Goal: Find specific fact: Find specific fact

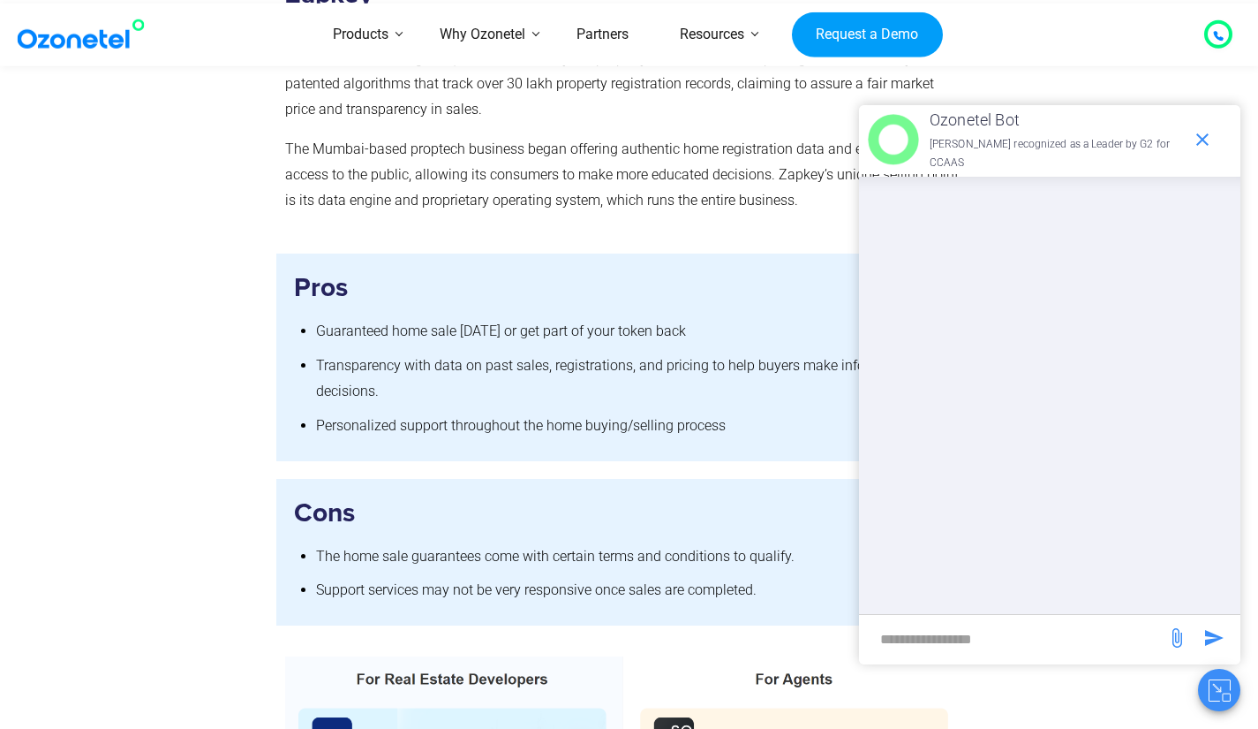
scroll to position [2030, 0]
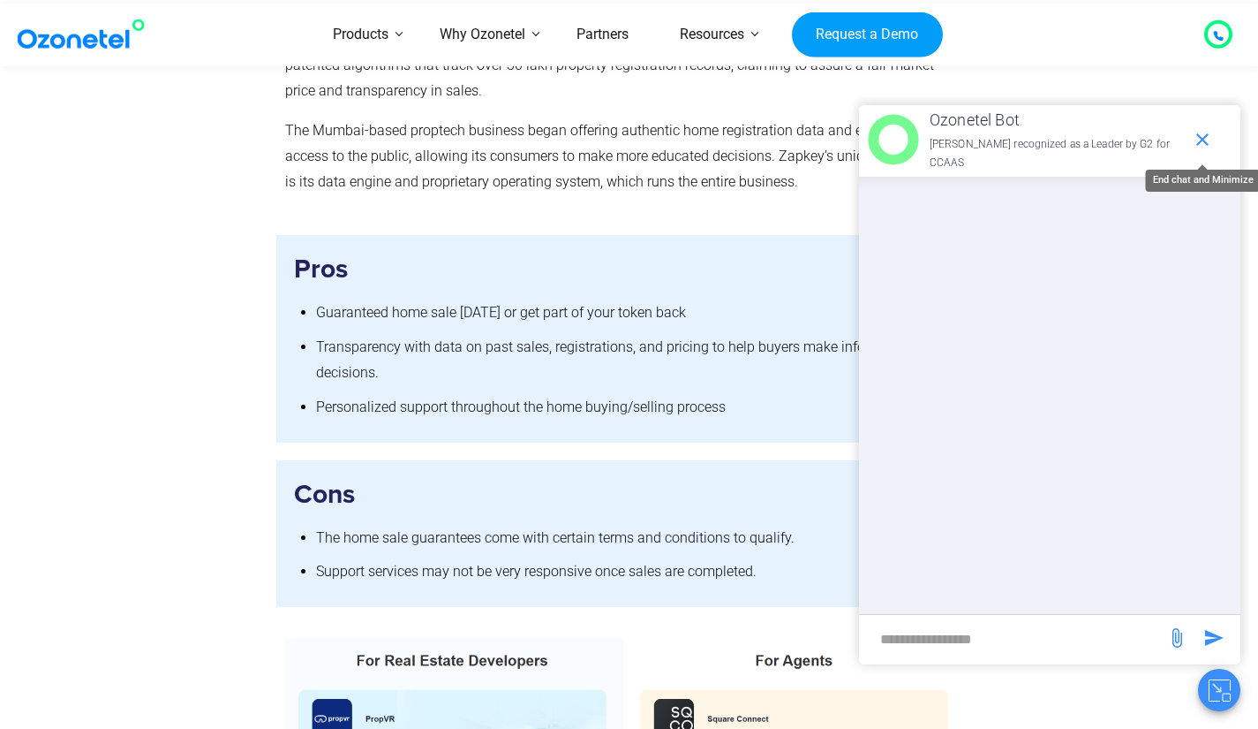
click at [1202, 143] on icon "end chat or minimize" at bounding box center [1202, 139] width 21 height 21
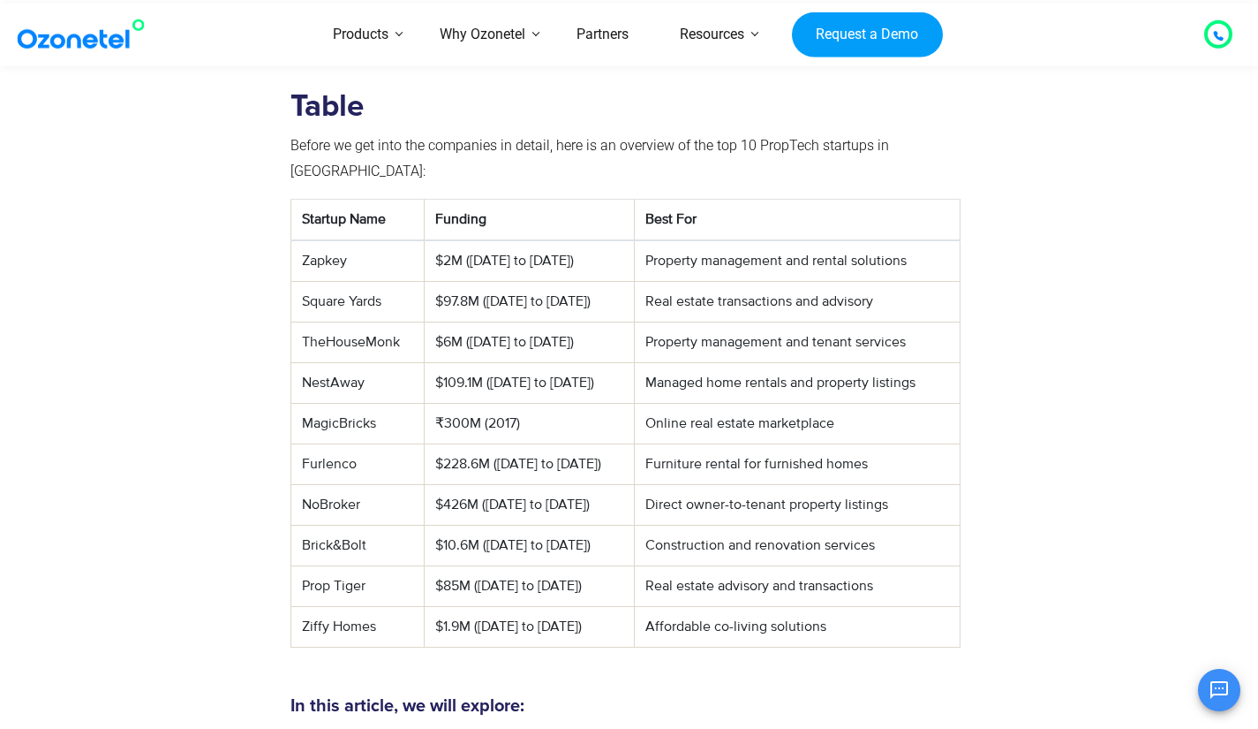
scroll to position [726, 0]
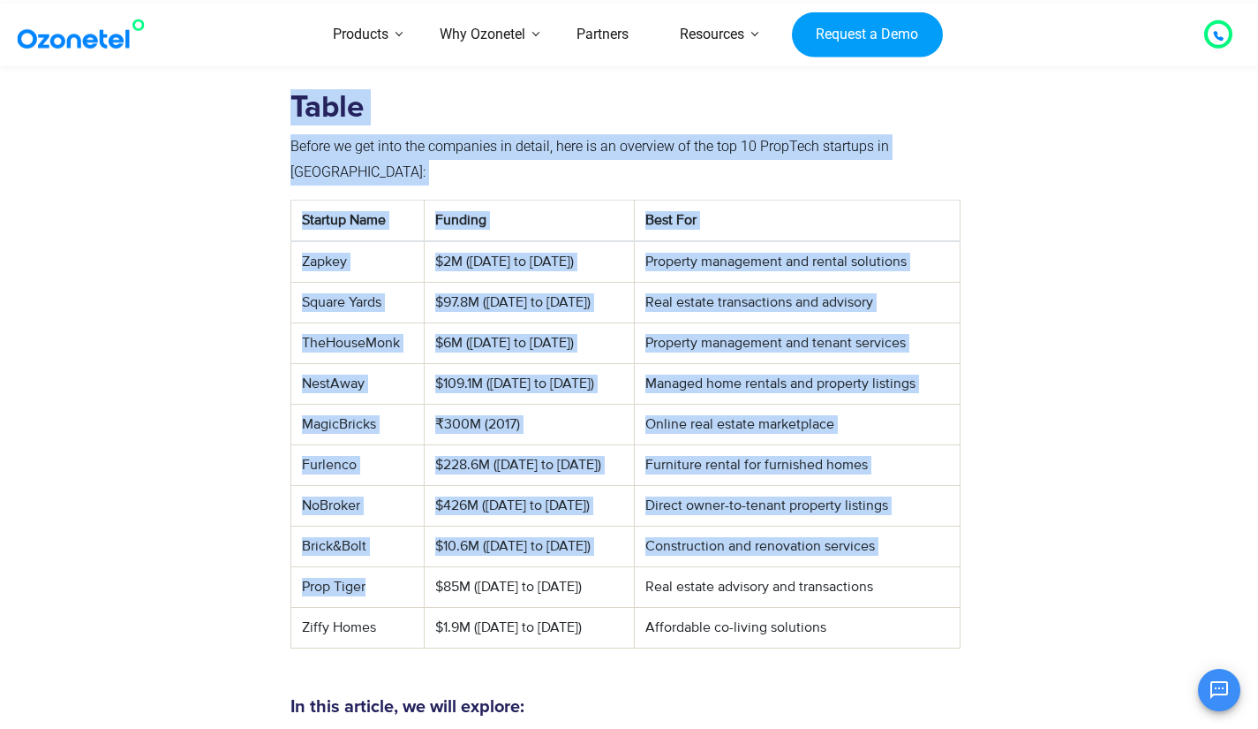
drag, startPoint x: 367, startPoint y: 556, endPoint x: 245, endPoint y: 564, distance: 122.1
click at [245, 564] on div "Table Before we get into the companies in detail, here is an overview of the to…" at bounding box center [630, 373] width 1086 height 595
click at [306, 567] on td "Prop Tiger" at bounding box center [358, 587] width 134 height 41
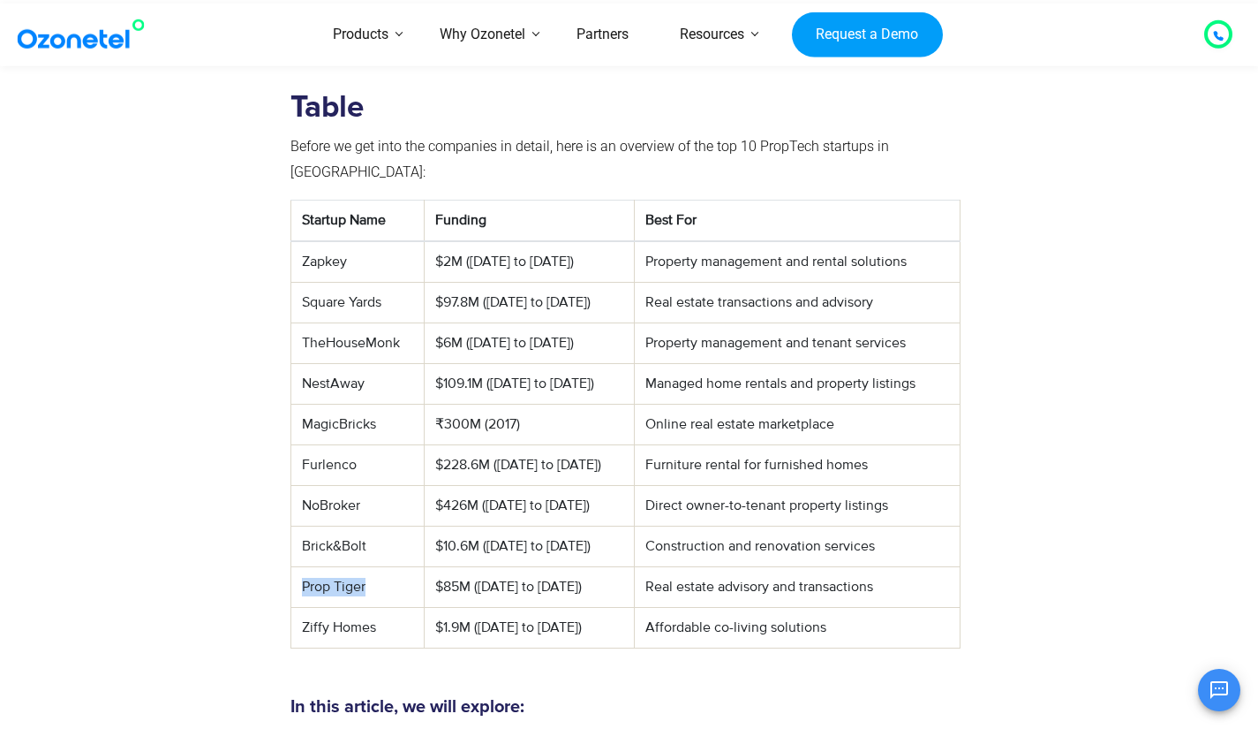
drag, startPoint x: 374, startPoint y: 554, endPoint x: 299, endPoint y: 552, distance: 74.2
click at [299, 567] on td "Prop Tiger" at bounding box center [358, 587] width 134 height 41
copy td "Prop Tiger"
drag, startPoint x: 376, startPoint y: 374, endPoint x: 326, endPoint y: 374, distance: 50.3
click at [326, 374] on td "NestAway" at bounding box center [358, 384] width 134 height 41
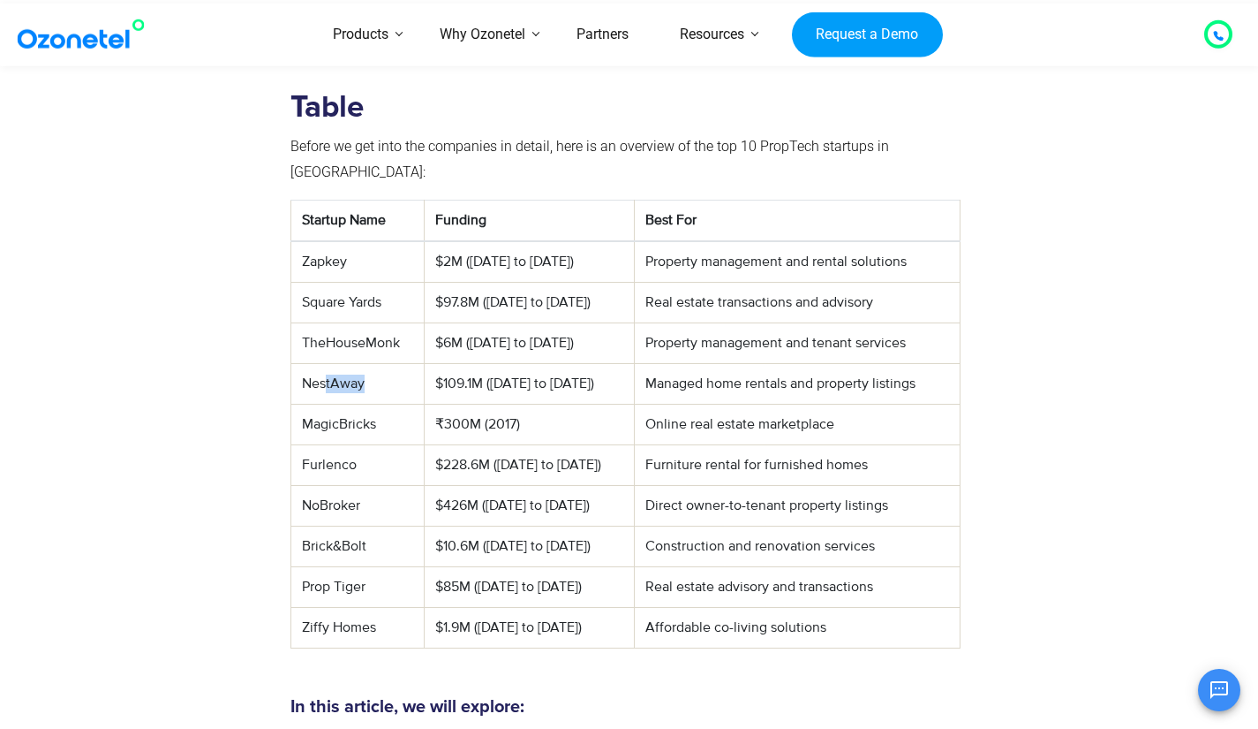
click at [359, 364] on td "NestAway" at bounding box center [358, 384] width 134 height 41
drag, startPoint x: 366, startPoint y: 351, endPoint x: 297, endPoint y: 365, distance: 70.1
click at [297, 365] on td "NestAway" at bounding box center [358, 384] width 134 height 41
copy td "NestAway"
